Goal: Task Accomplishment & Management: Use online tool/utility

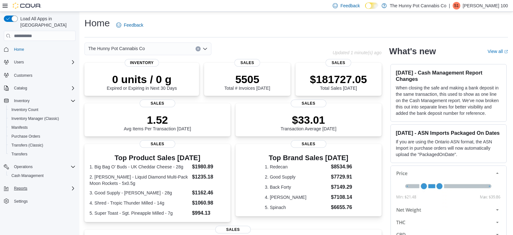
click at [36, 185] on div "Reports" at bounding box center [43, 189] width 64 height 8
click at [25, 203] on link "Reports" at bounding box center [18, 207] width 18 height 8
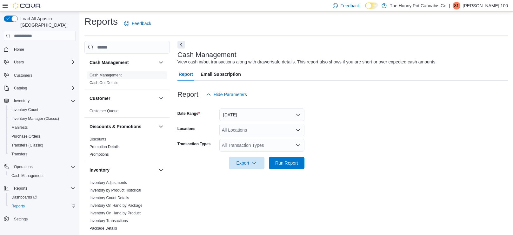
scroll to position [341, 0]
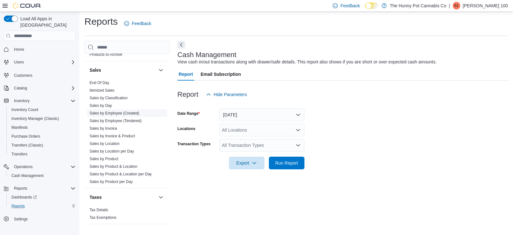
click at [110, 115] on span "Sales by Employee (Created)" at bounding box center [127, 114] width 80 height 8
click at [123, 113] on link "Sales by Employee (Created)" at bounding box center [115, 113] width 50 height 4
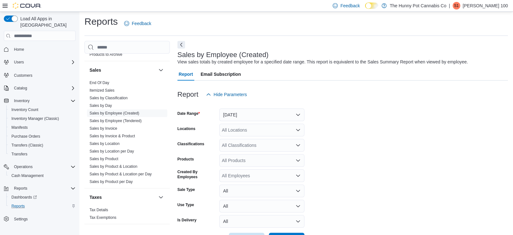
scroll to position [15, 0]
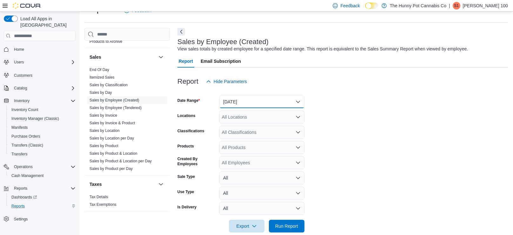
click at [258, 104] on button "[DATE]" at bounding box center [262, 102] width 85 height 13
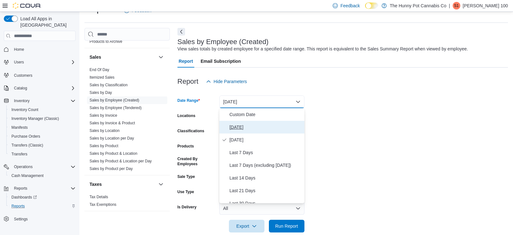
click at [258, 124] on span "[DATE]" at bounding box center [266, 128] width 72 height 8
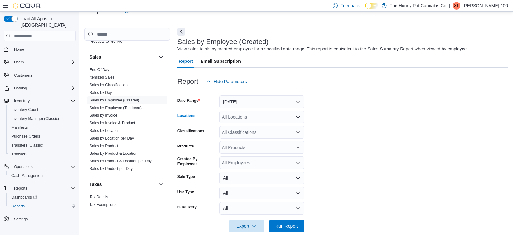
click at [255, 120] on div "All Locations" at bounding box center [262, 117] width 85 height 13
type input "***"
click at [275, 125] on div "[STREET_ADDRESS]" at bounding box center [262, 128] width 78 height 6
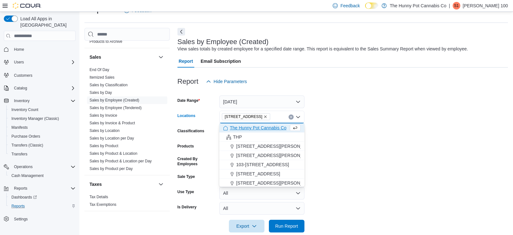
click at [393, 125] on form "Date Range [DATE] Locations [STREET_ADDRESS] Selected. [STREET_ADDRESS] Press B…" at bounding box center [343, 160] width 331 height 145
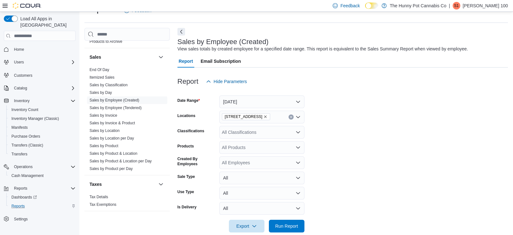
scroll to position [25, 0]
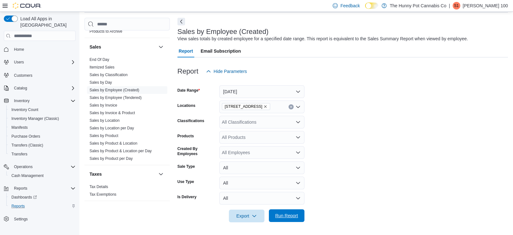
click at [288, 214] on span "Run Report" at bounding box center [286, 216] width 23 height 6
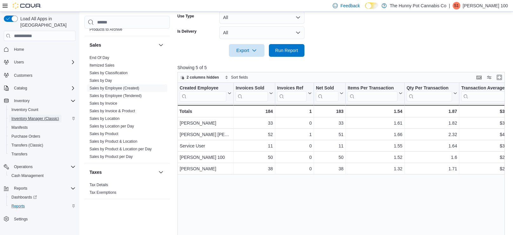
click at [45, 116] on span "Inventory Manager (Classic)" at bounding box center [35, 118] width 48 height 5
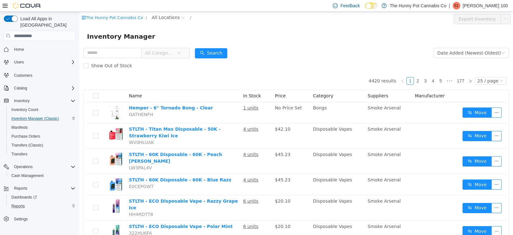
click at [174, 53] on span "All Categories" at bounding box center [159, 53] width 29 height 6
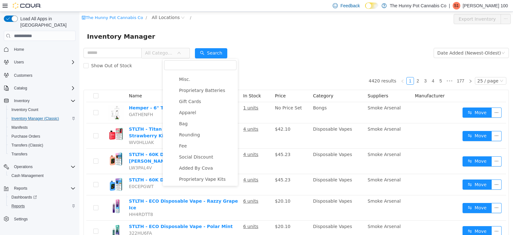
scroll to position [460, 0]
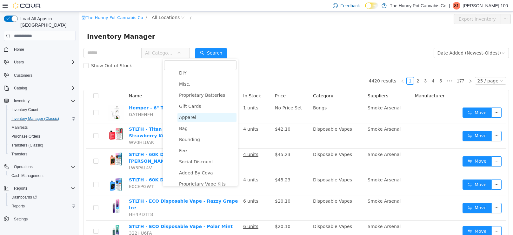
click at [190, 120] on span "Apparel" at bounding box center [207, 117] width 59 height 9
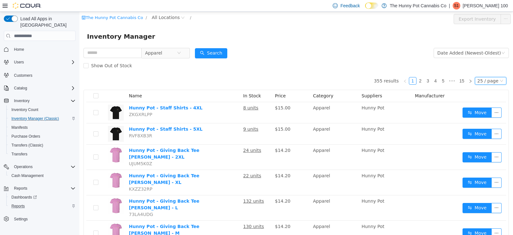
click at [483, 82] on div "25 / page" at bounding box center [488, 81] width 21 height 7
click at [487, 123] on li "50 / page" at bounding box center [493, 122] width 31 height 10
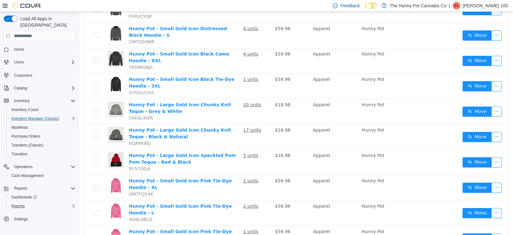
scroll to position [1029, 0]
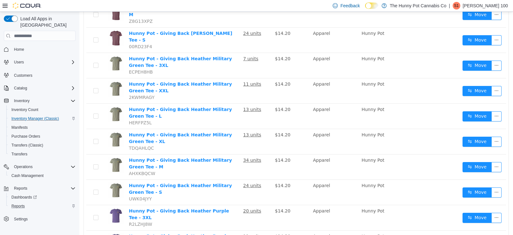
scroll to position [1070, 0]
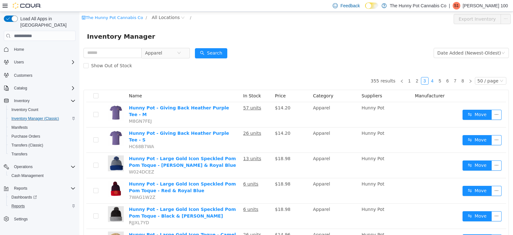
click at [436, 81] on link "4" at bounding box center [432, 81] width 7 height 7
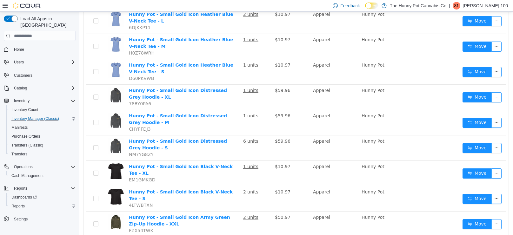
scroll to position [1087, 0]
